Goal: Book appointment/travel/reservation

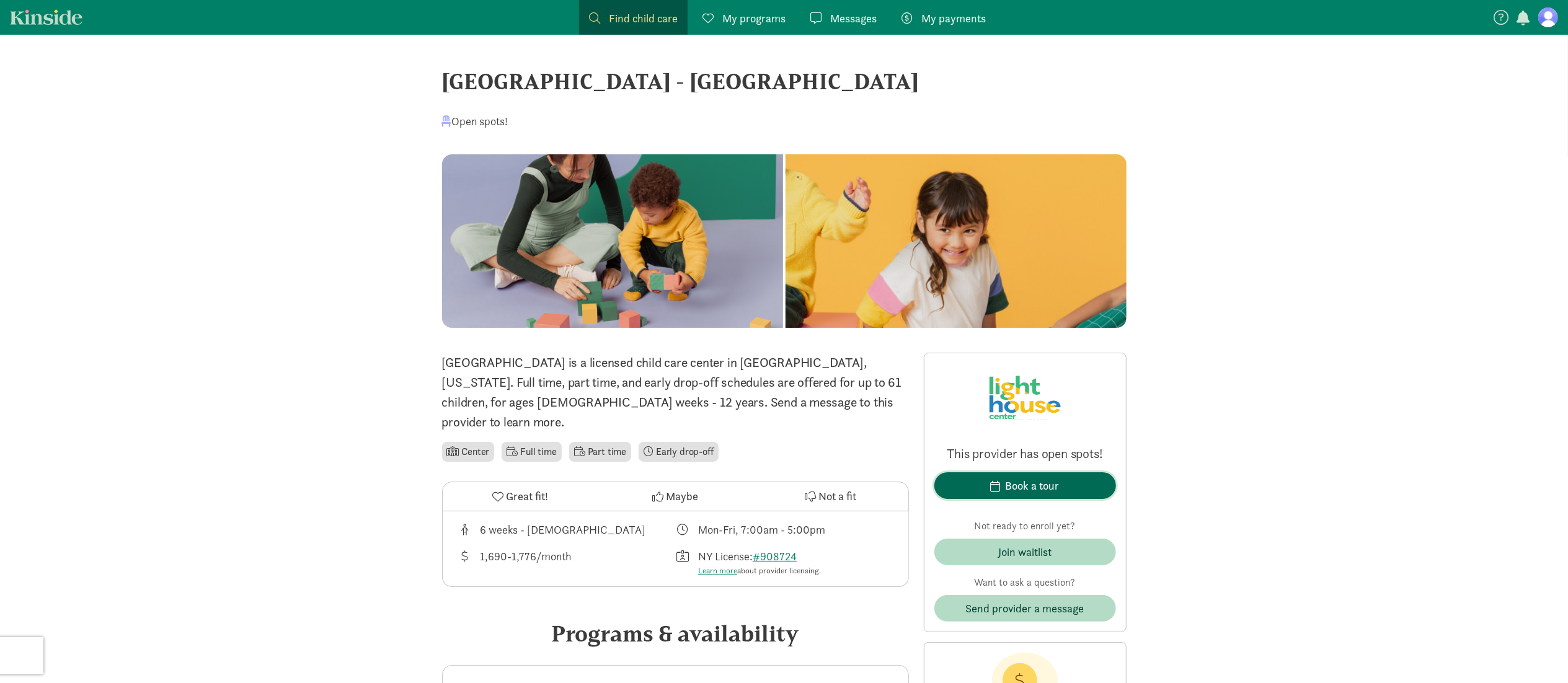
click at [1023, 481] on div "Book a tour" at bounding box center [1033, 486] width 54 height 17
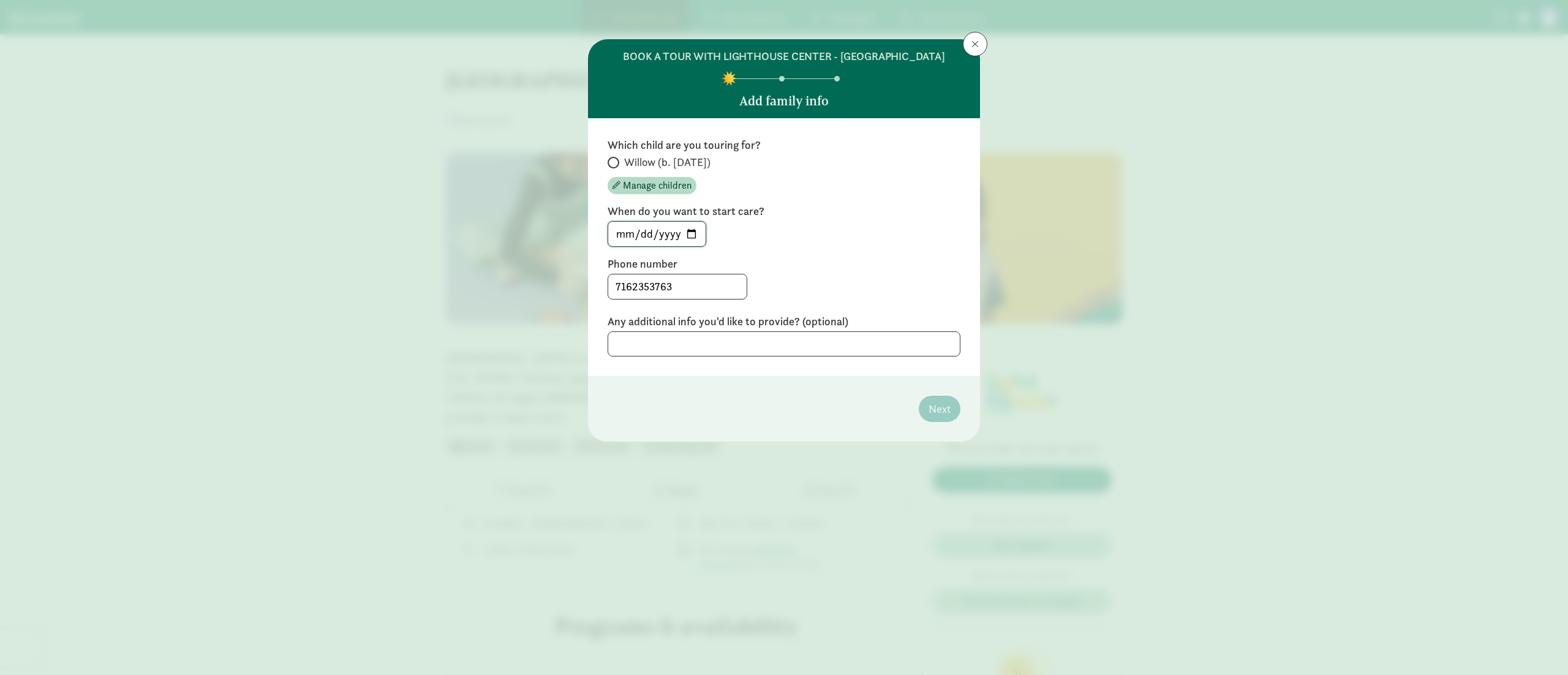
click at [694, 236] on input "[DATE]" at bounding box center [657, 234] width 98 height 25
type input "[DATE]"
click at [612, 156] on label "Willow (b. [DATE])" at bounding box center [784, 162] width 353 height 14
click at [612, 159] on input "Willow (b. [DATE])" at bounding box center [611, 163] width 8 height 8
radio input "true"
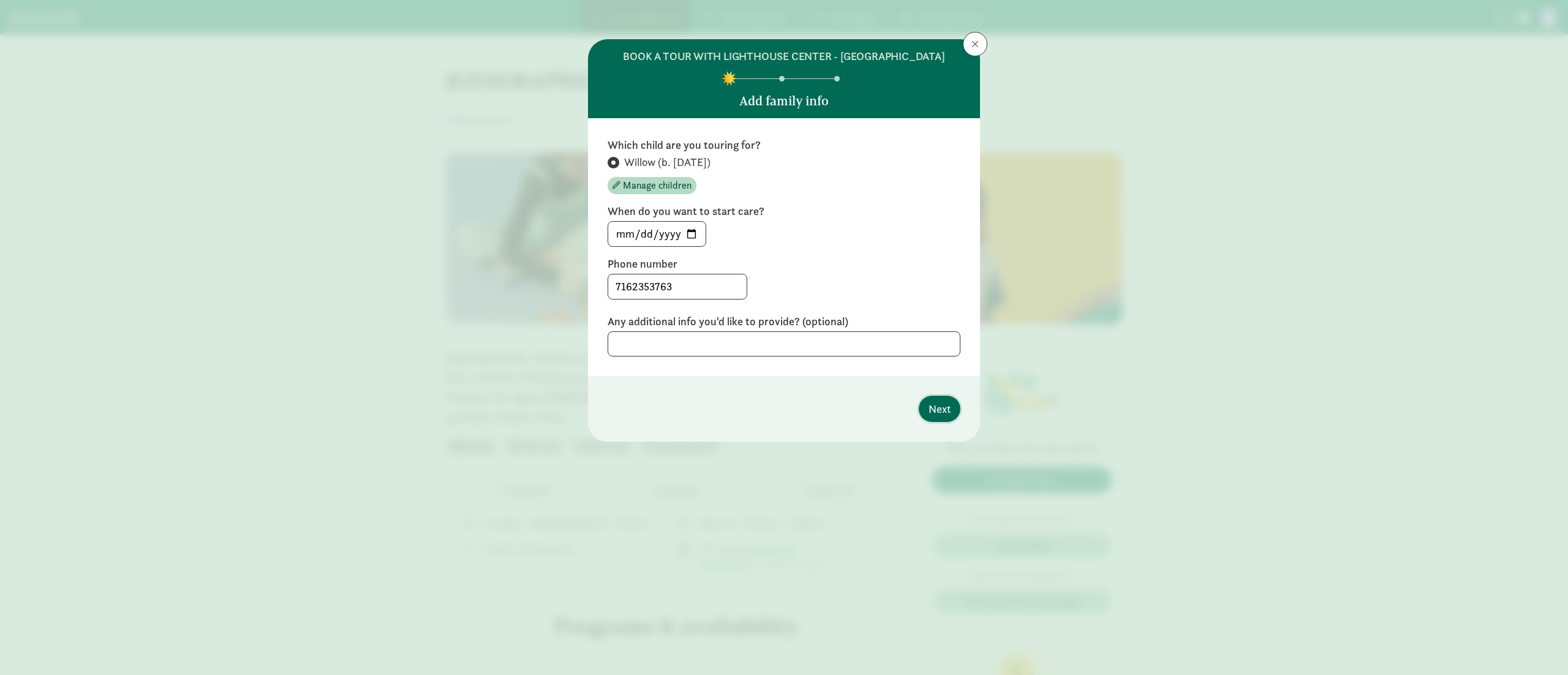
click at [937, 408] on span "Next" at bounding box center [940, 409] width 22 height 17
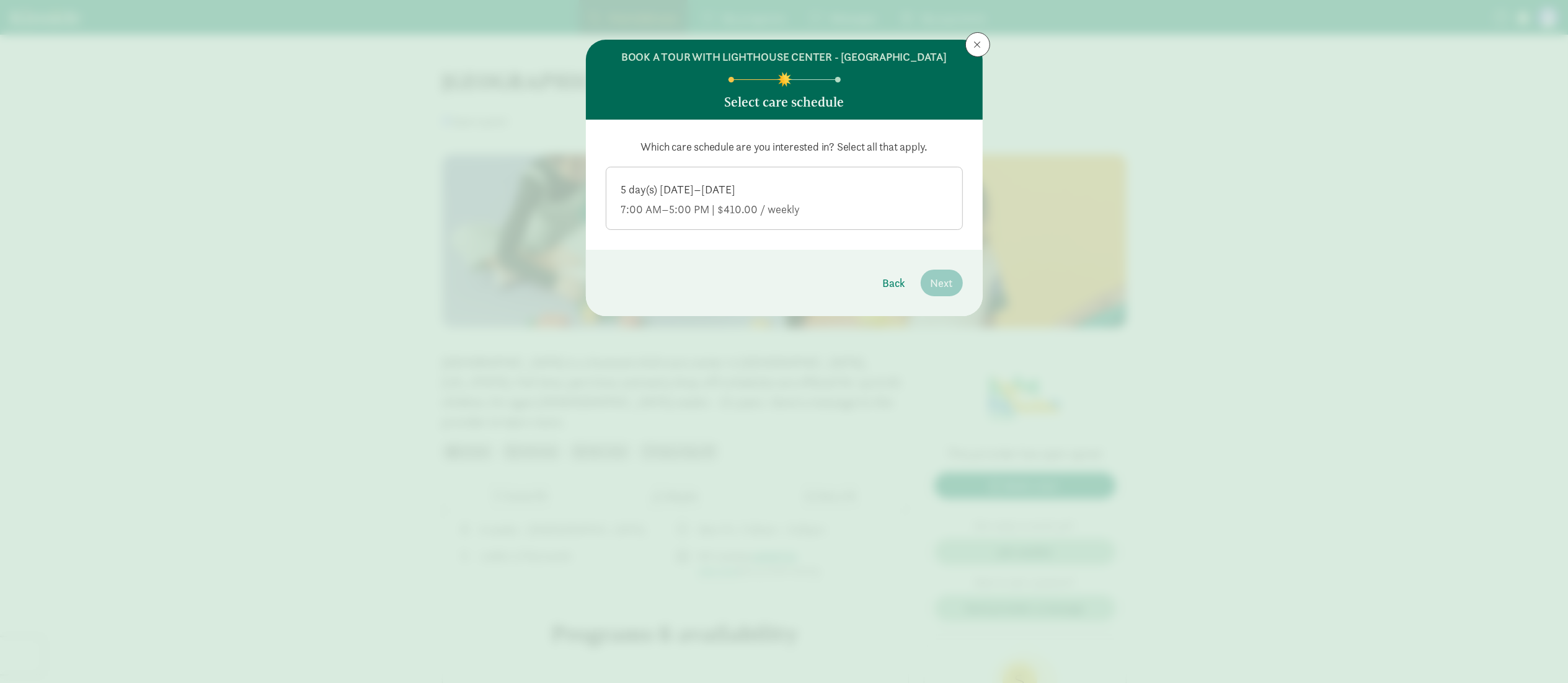
click at [784, 213] on div "7:00 AM–5:00 PM | $410.00 / weekly" at bounding box center [784, 209] width 326 height 15
click at [0, 0] on input "5 day(s) [DATE]–[DATE] 7:00 AM–5:00 PM | $410.00 / weekly" at bounding box center [0, 0] width 0 height 0
click at [956, 283] on button "Next" at bounding box center [942, 283] width 42 height 27
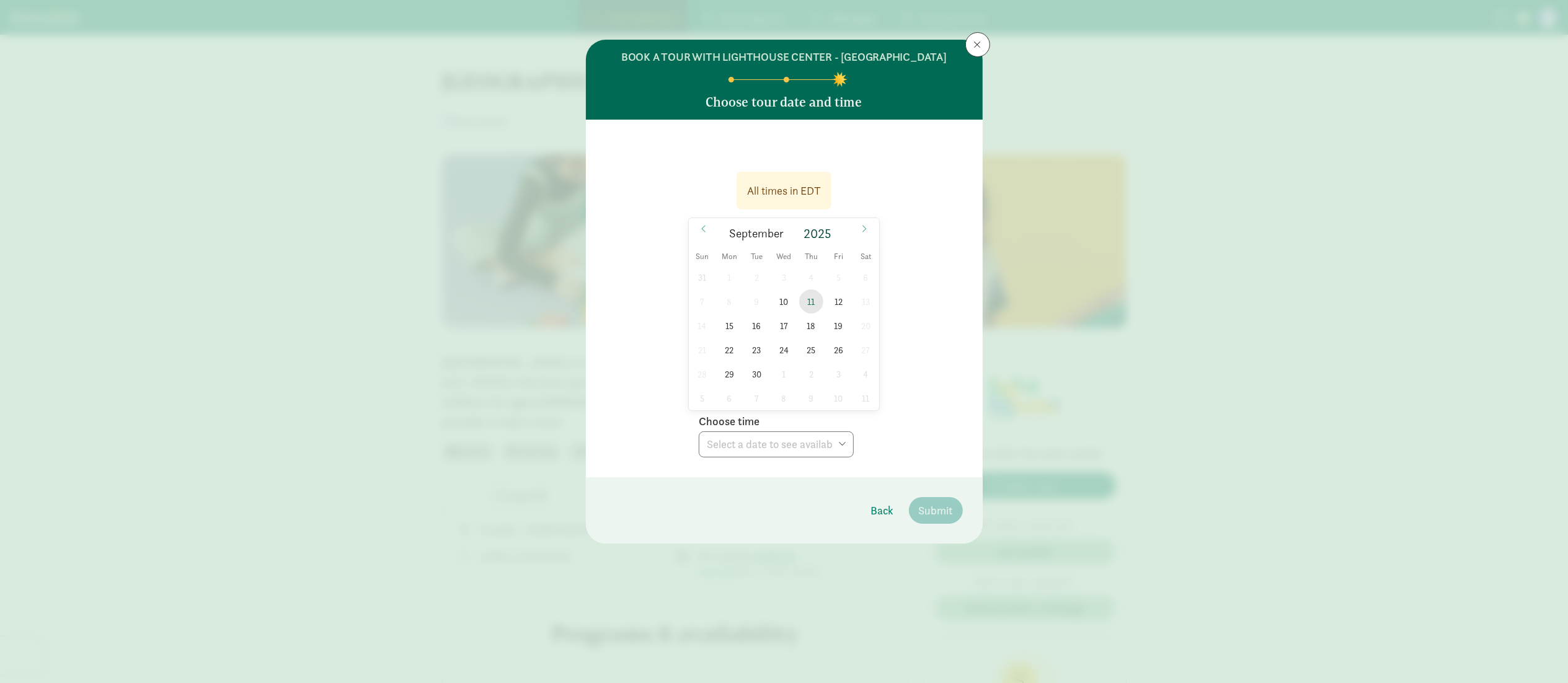
click at [805, 296] on span "11" at bounding box center [811, 302] width 24 height 24
click at [779, 438] on select "Choose time 11:00 AM 11:30 AM 12:00 PM 12:30 PM 01:00 PM 01:30 PM" at bounding box center [776, 445] width 155 height 26
select select "[DATE]T13:30:00.000-04:00"
click at [784, 304] on span "10" at bounding box center [784, 302] width 24 height 24
click at [767, 446] on select "Choose time 11:00 AM 11:30 AM 12:00 PM 12:30 PM 01:00 PM 01:30 PM" at bounding box center [776, 445] width 155 height 26
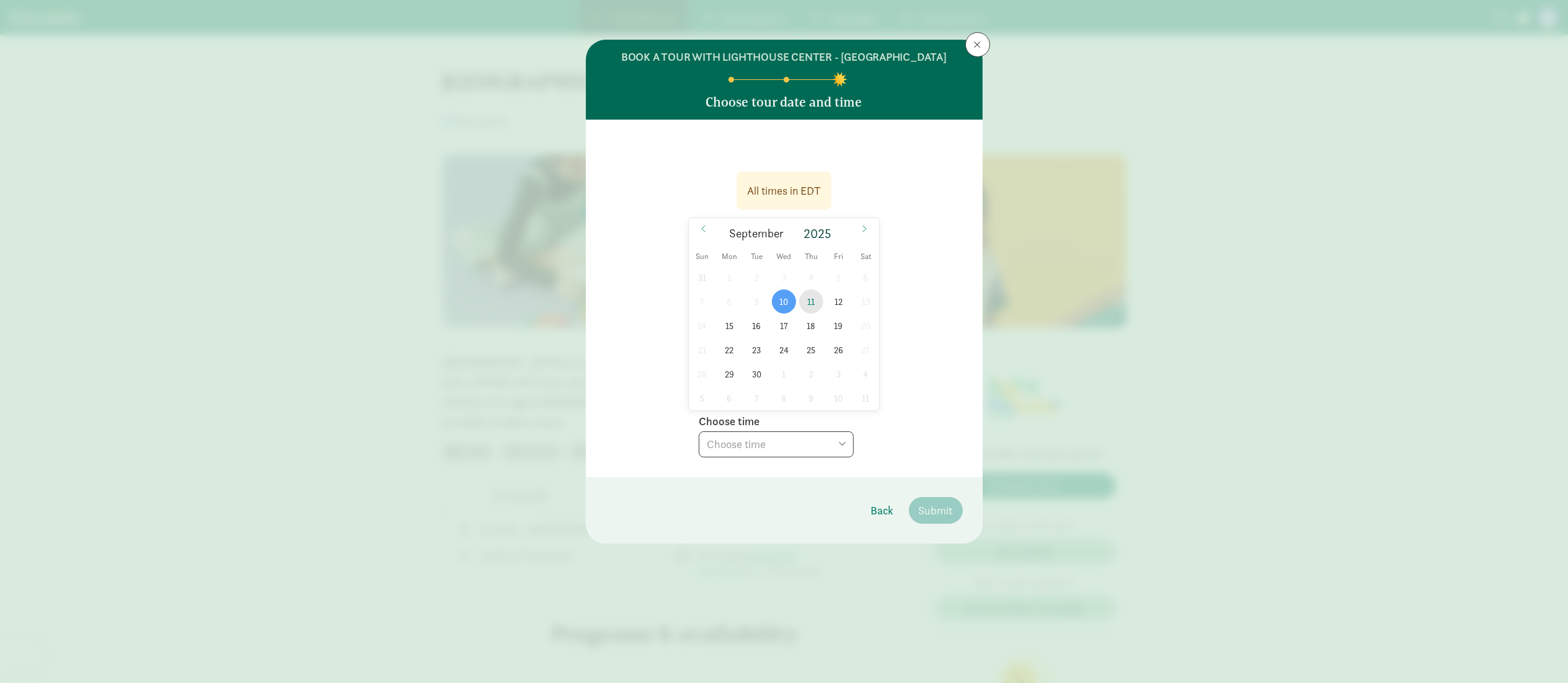
click at [814, 298] on span "11" at bounding box center [811, 302] width 24 height 24
click at [762, 445] on select "Choose time 11:00 AM 11:30 AM 12:00 PM 12:30 PM 01:00 PM 01:30 PM" at bounding box center [776, 445] width 155 height 26
select select "[DATE]T11:00:00.000-04:00"
click at [699, 432] on select "Choose time 11:00 AM 11:30 AM 12:00 PM 12:30 PM 01:00 PM 01:30 PM" at bounding box center [776, 445] width 155 height 26
click at [939, 507] on span "Submit" at bounding box center [936, 510] width 34 height 17
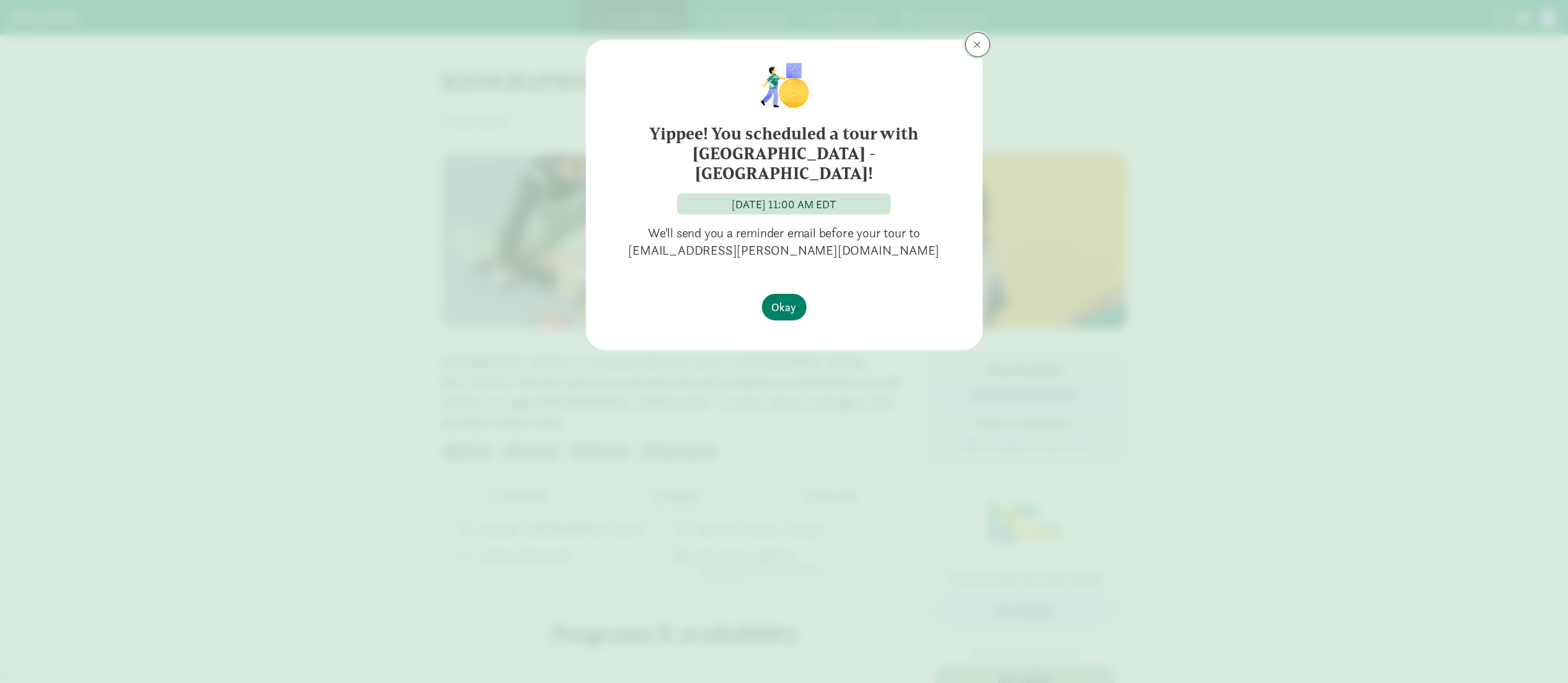
click at [975, 49] on span at bounding box center [977, 45] width 7 height 10
